Goal: Task Accomplishment & Management: Manage account settings

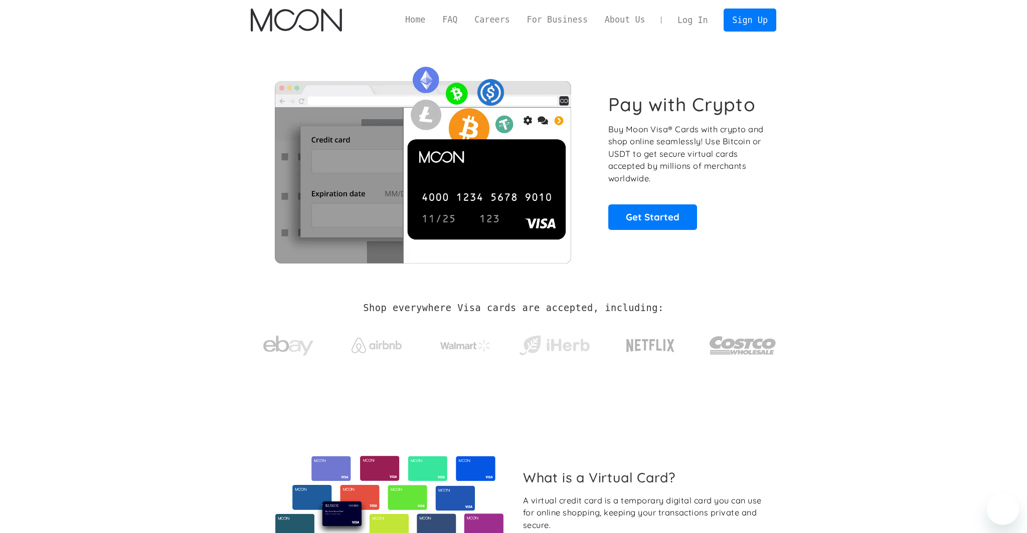
click at [697, 19] on link "Log In" at bounding box center [692, 20] width 47 height 22
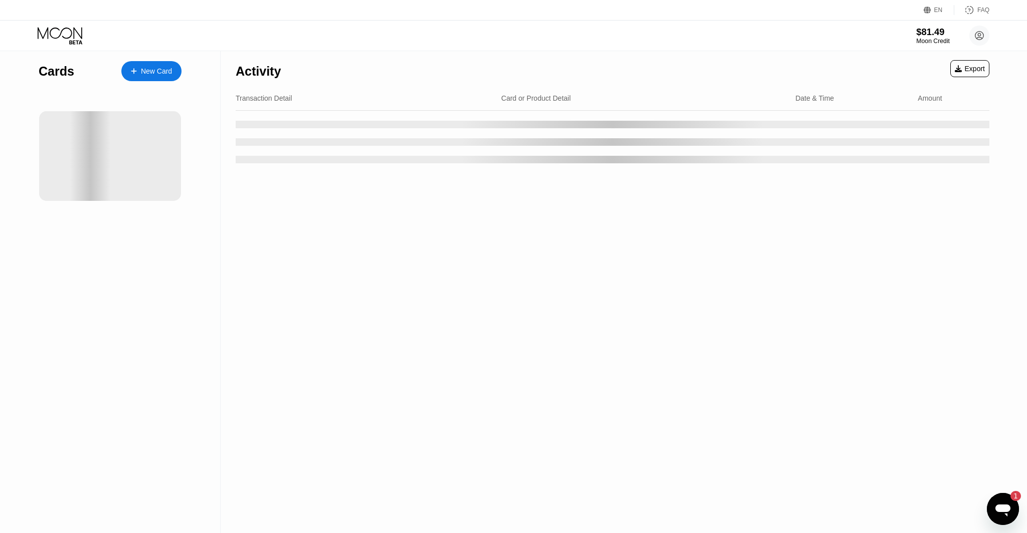
click at [926, 41] on div "Moon Credit" at bounding box center [933, 41] width 34 height 7
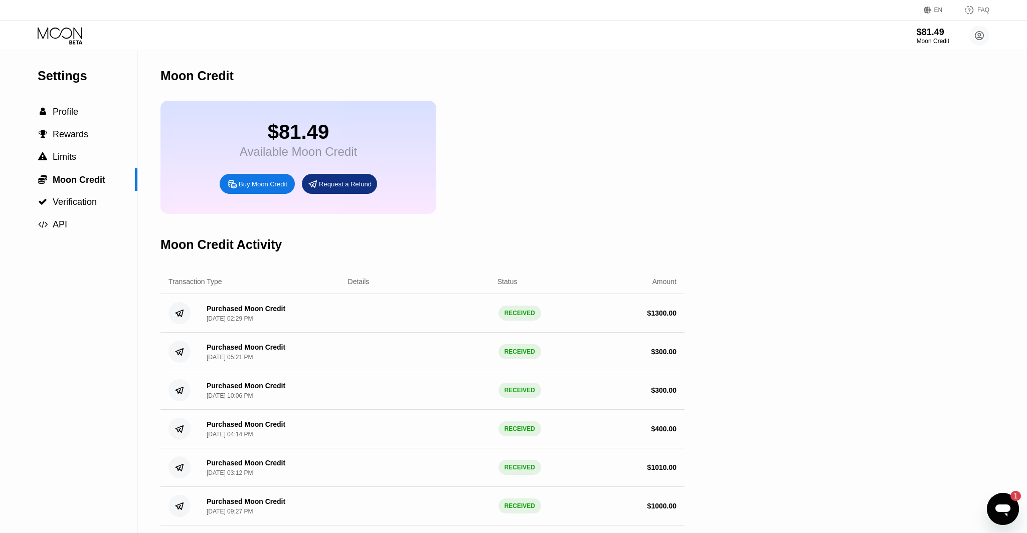
click at [60, 25] on div "$81.49 Moon Credit [EMAIL_ADDRESS][DOMAIN_NAME]  Home Settings Support Careers…" at bounding box center [513, 36] width 1027 height 30
click at [58, 24] on div "$81.49 Moon Credit [EMAIL_ADDRESS][DOMAIN_NAME]  Home Settings Support Careers…" at bounding box center [513, 36] width 1027 height 30
click at [45, 27] on icon at bounding box center [61, 36] width 47 height 18
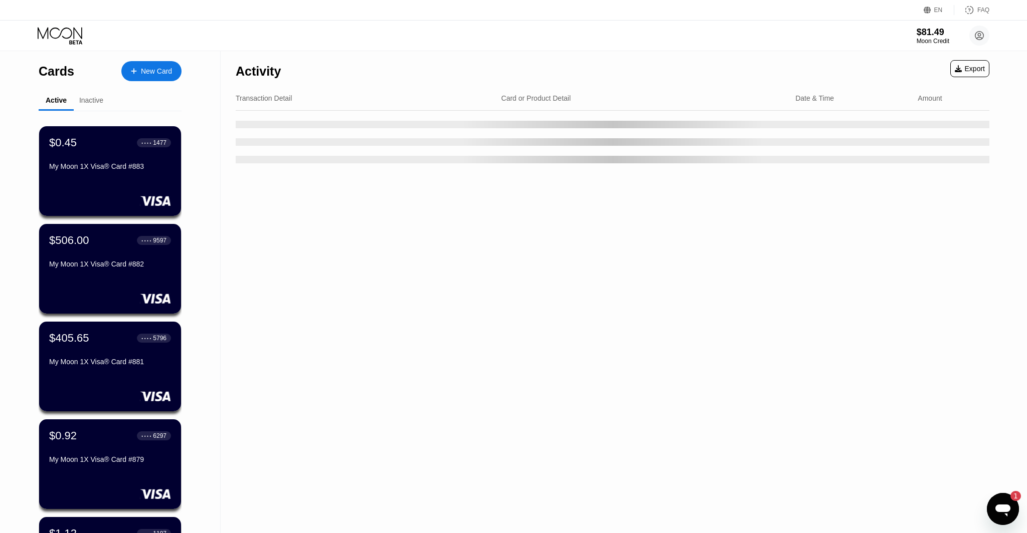
click at [58, 38] on icon at bounding box center [61, 36] width 47 height 18
click at [91, 106] on div "Inactive" at bounding box center [91, 101] width 35 height 20
click at [89, 104] on div "Inactive" at bounding box center [91, 100] width 24 height 8
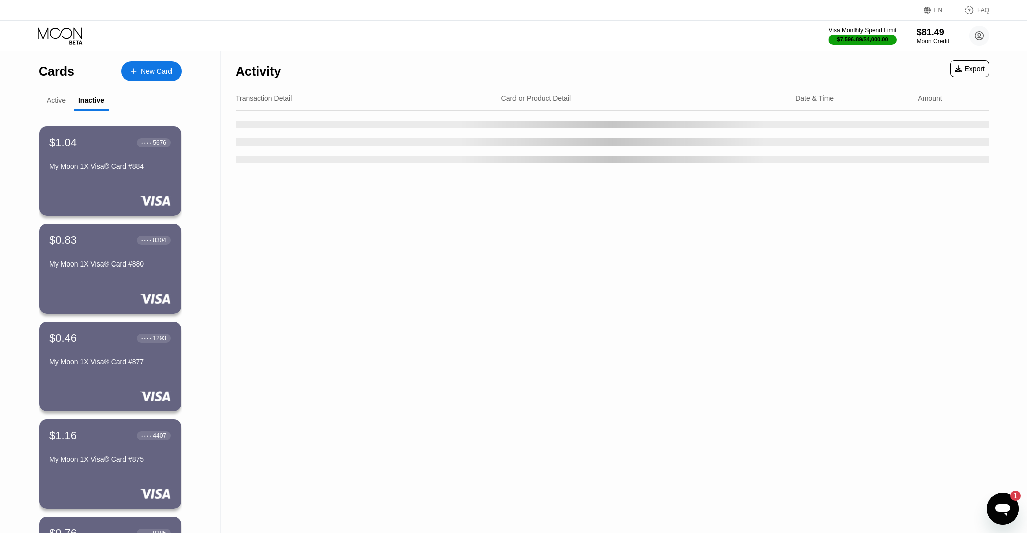
click at [64, 105] on div "Active" at bounding box center [56, 101] width 35 height 20
click at [933, 36] on div "$81.49" at bounding box center [933, 32] width 34 height 11
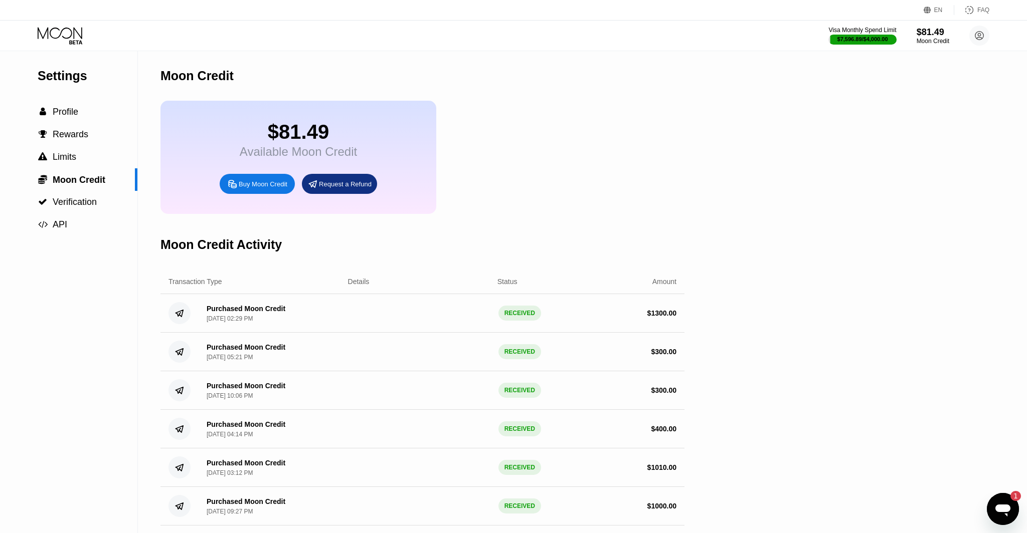
click at [45, 34] on icon at bounding box center [61, 36] width 47 height 18
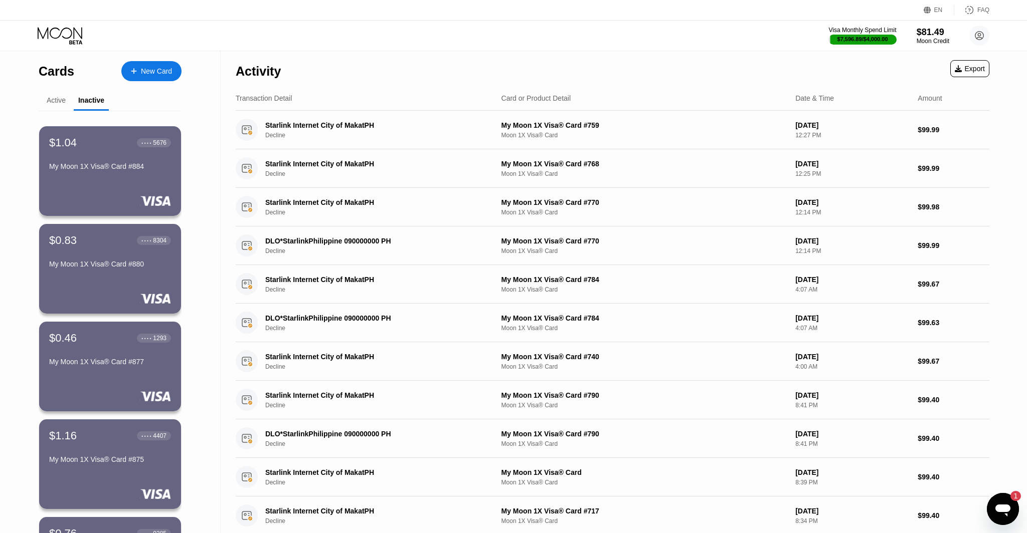
click at [59, 97] on div "Active" at bounding box center [56, 100] width 19 height 8
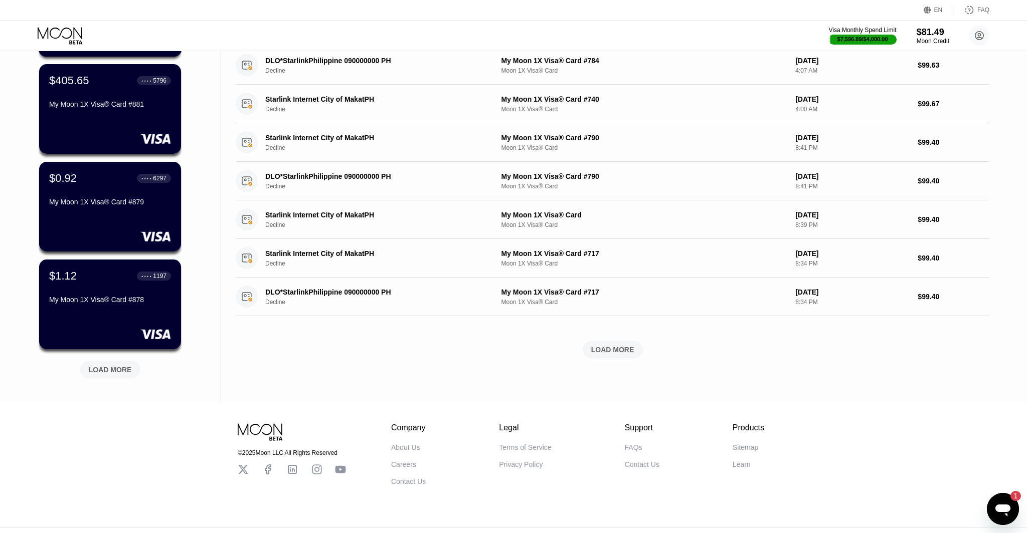
scroll to position [276, 0]
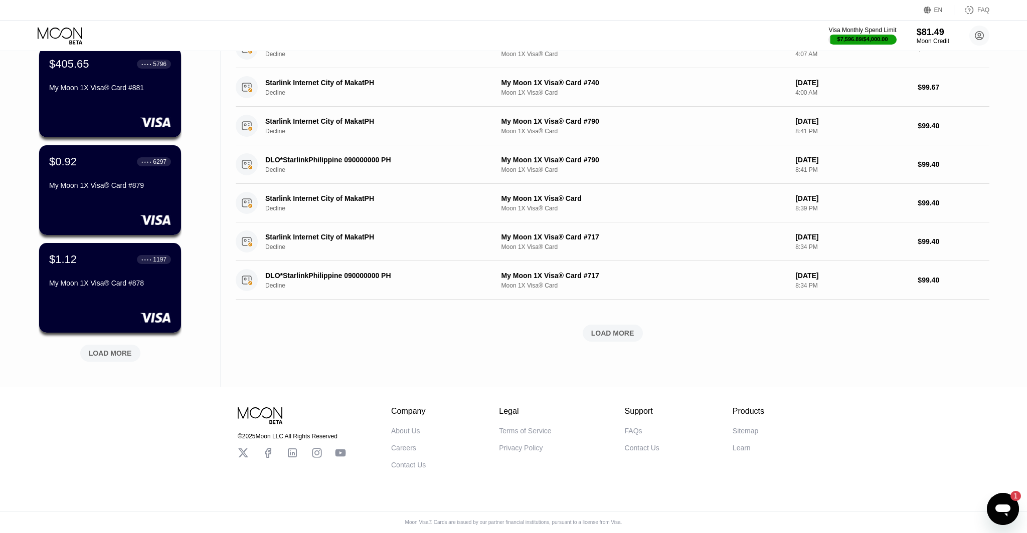
click at [112, 352] on div "LOAD MORE" at bounding box center [110, 353] width 43 height 9
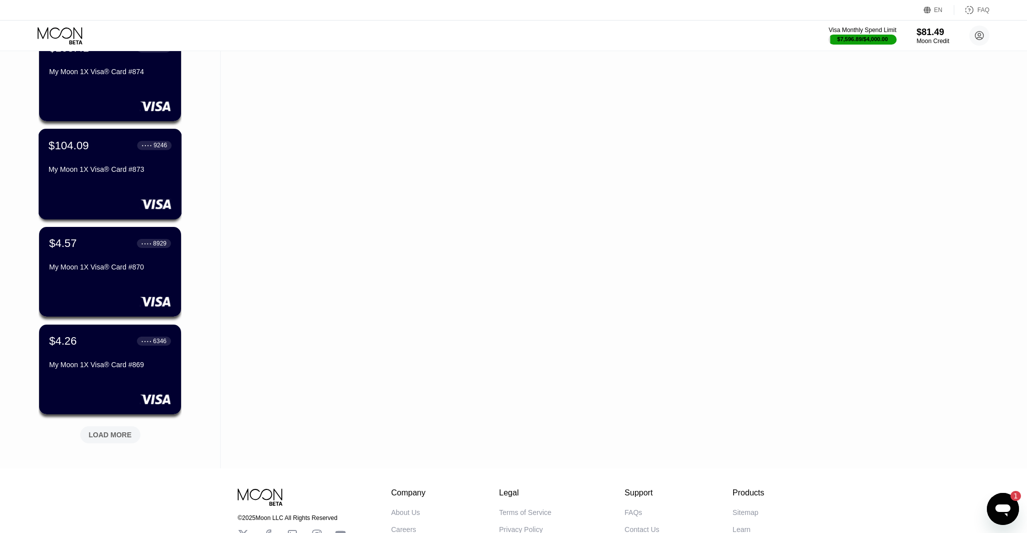
scroll to position [684, 0]
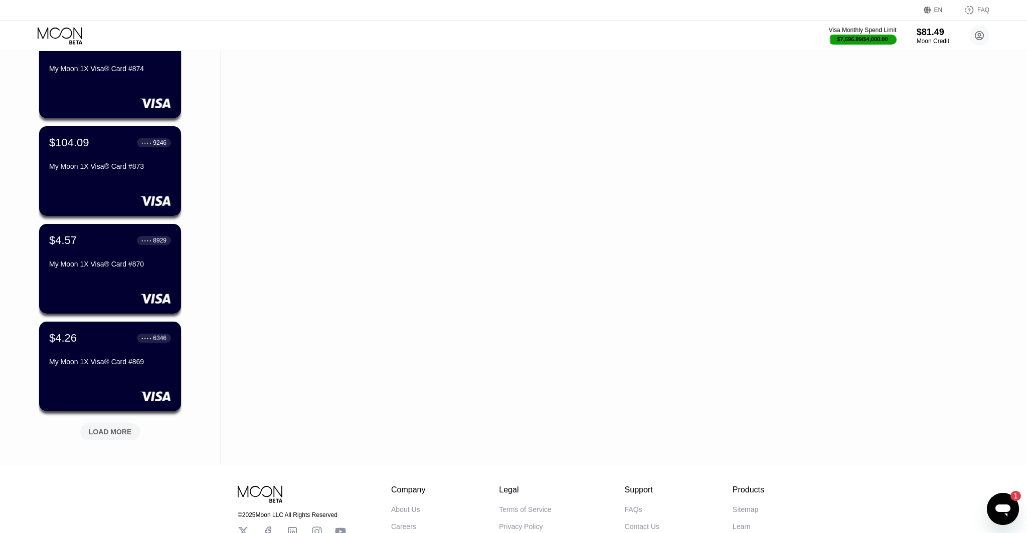
click at [120, 428] on div "LOAD MORE" at bounding box center [110, 432] width 43 height 9
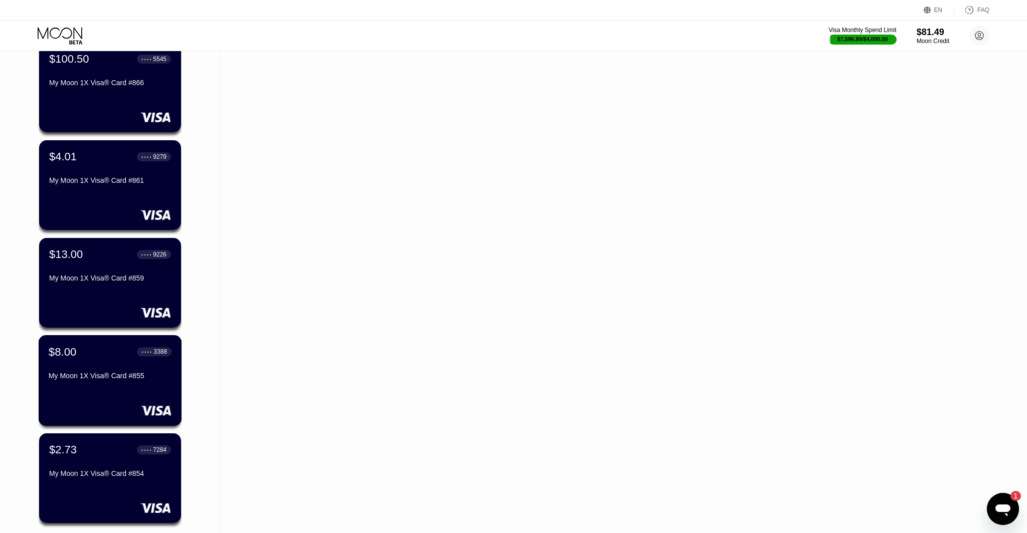
scroll to position [1062, 0]
click at [115, 374] on div "My Moon 1X Visa® Card #855" at bounding box center [110, 375] width 123 height 8
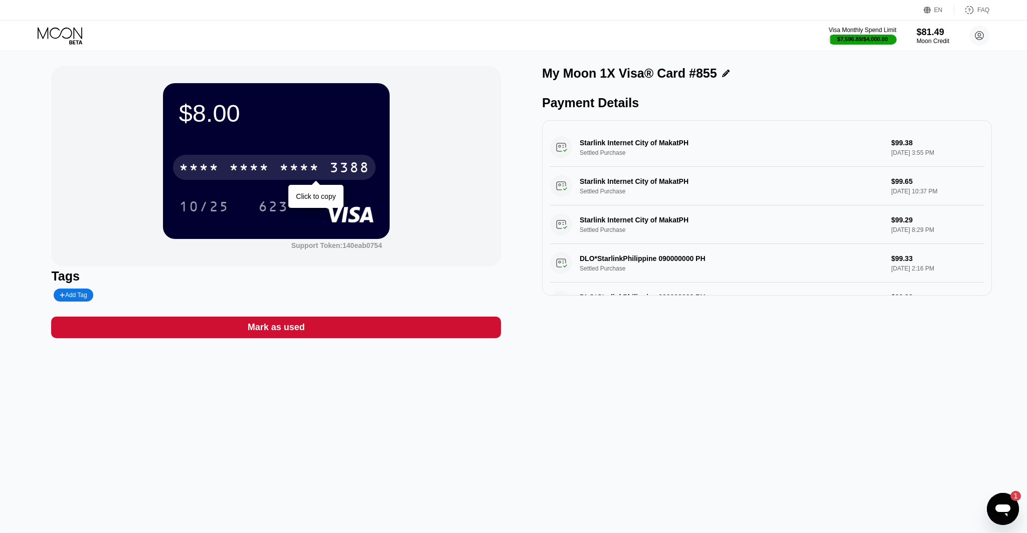
click at [307, 167] on div "* * * *" at bounding box center [299, 169] width 40 height 16
click at [257, 173] on div "6500" at bounding box center [249, 169] width 40 height 16
click at [257, 173] on div "* * * *" at bounding box center [249, 169] width 40 height 16
